Goal: Information Seeking & Learning: Understand process/instructions

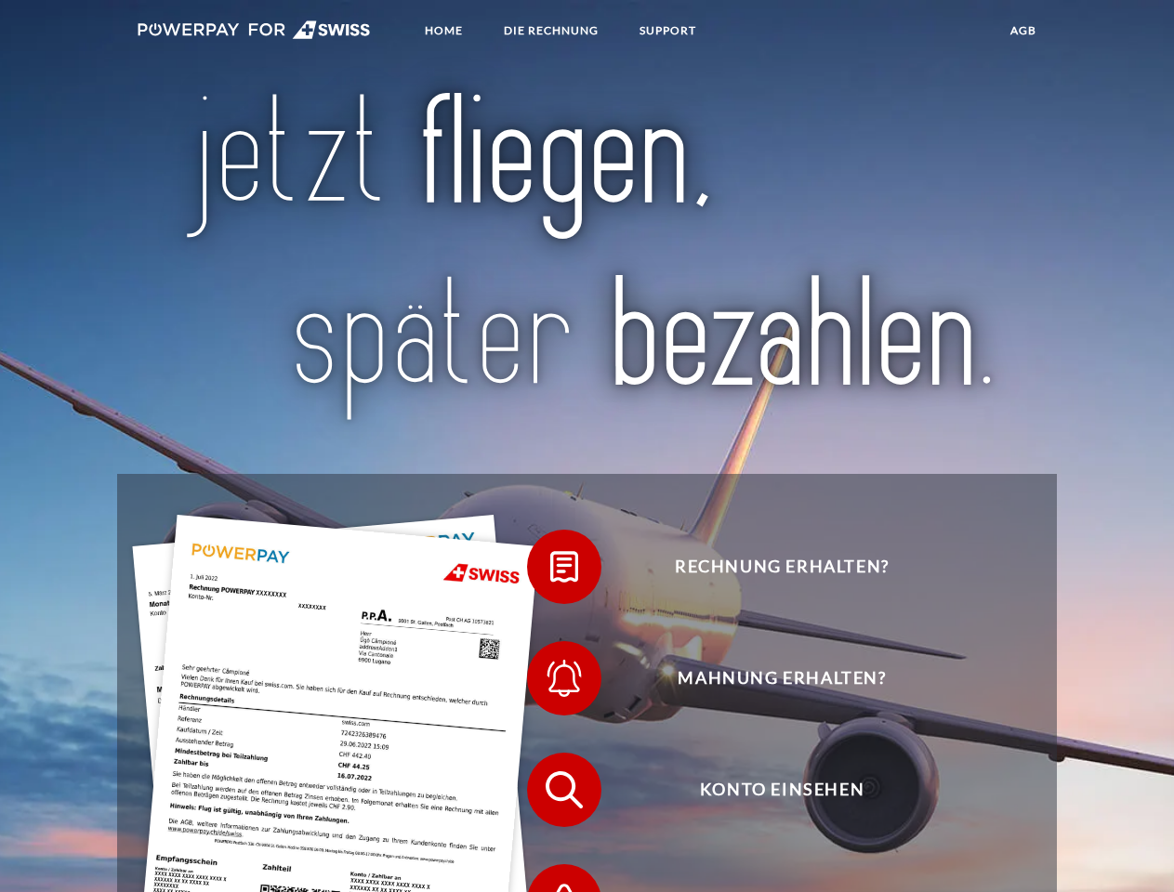
click at [254, 33] on img at bounding box center [254, 29] width 233 height 19
click at [550, 572] on span at bounding box center [536, 567] width 93 height 93
click at [550, 683] on span at bounding box center [536, 678] width 93 height 93
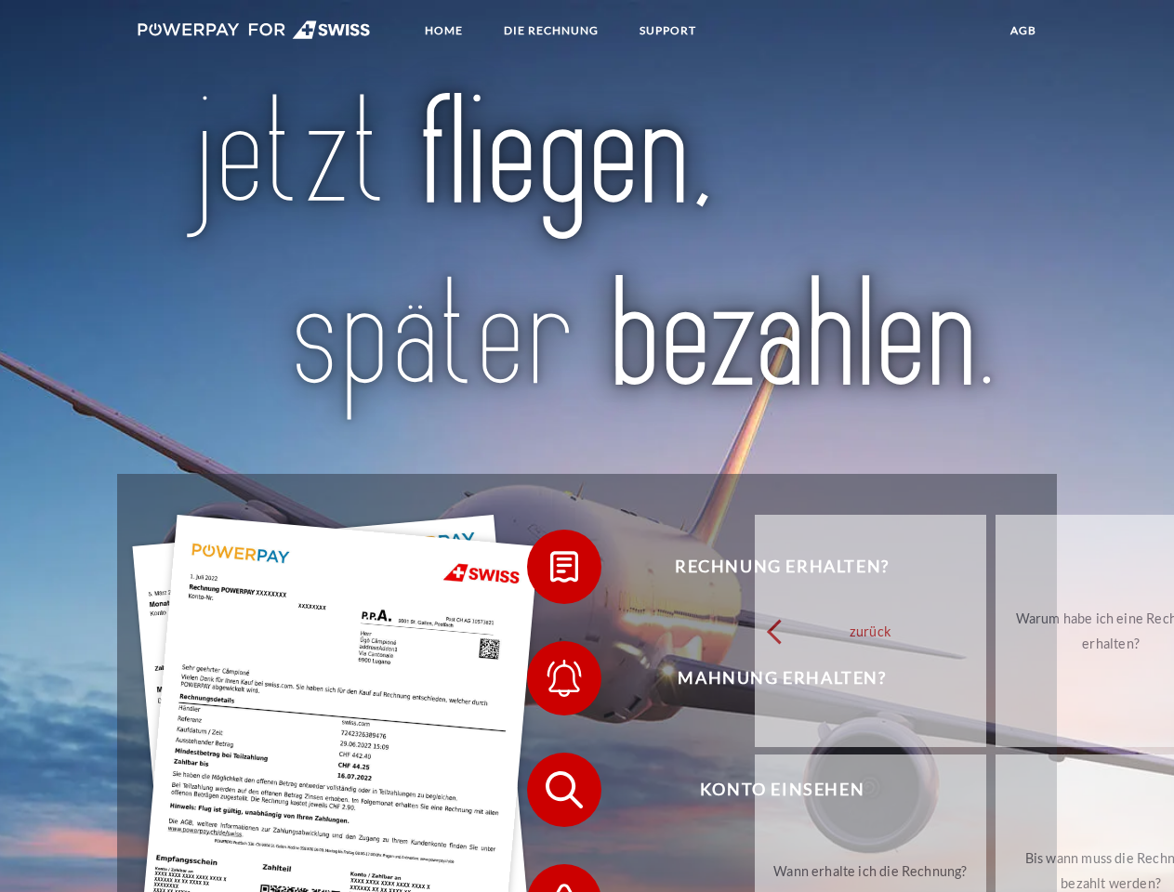
click at [996, 795] on link "Bis wann muss die Rechnung bezahlt werden?" at bounding box center [1111, 871] width 231 height 232
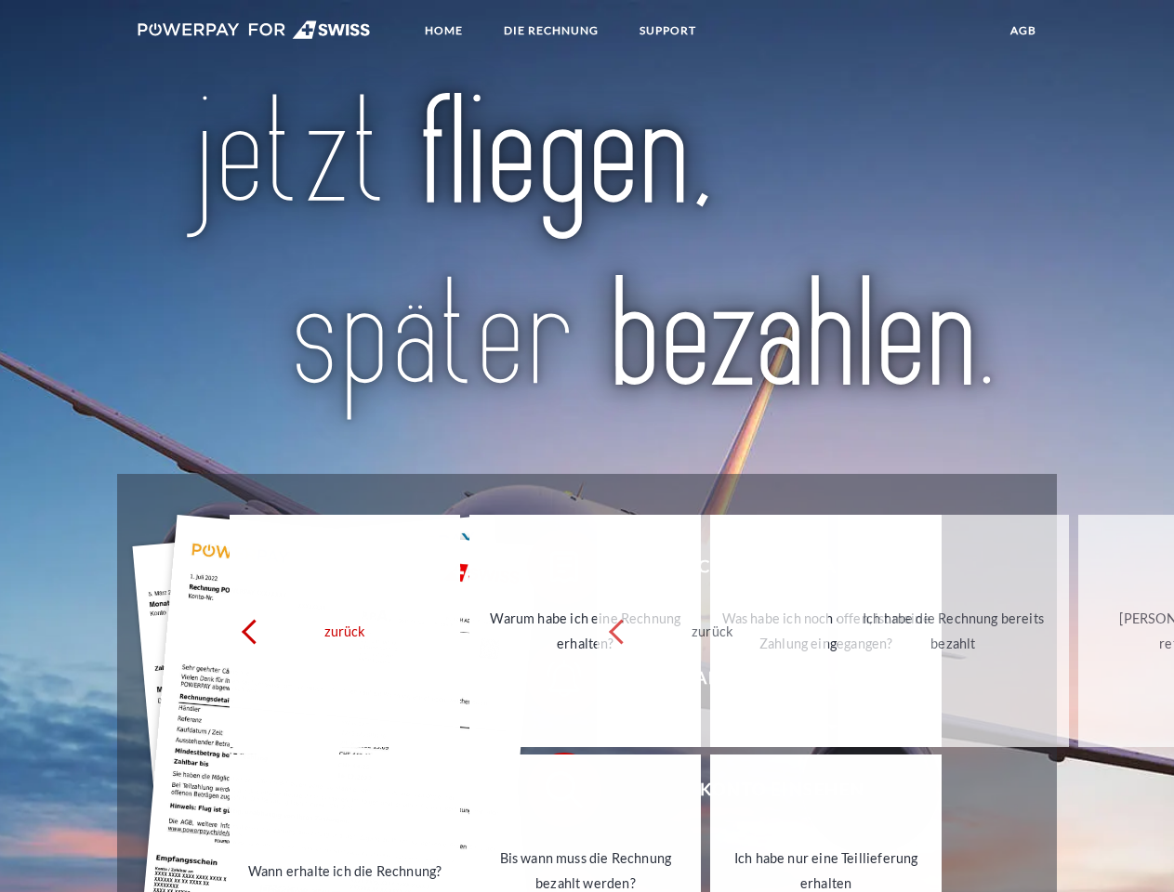
click at [550, 876] on div "zurück Warum habe ich eine Rechnung erhalten? Was habe ich noch offen, ist mein…" at bounding box center [586, 751] width 751 height 480
